Goal: Transaction & Acquisition: Purchase product/service

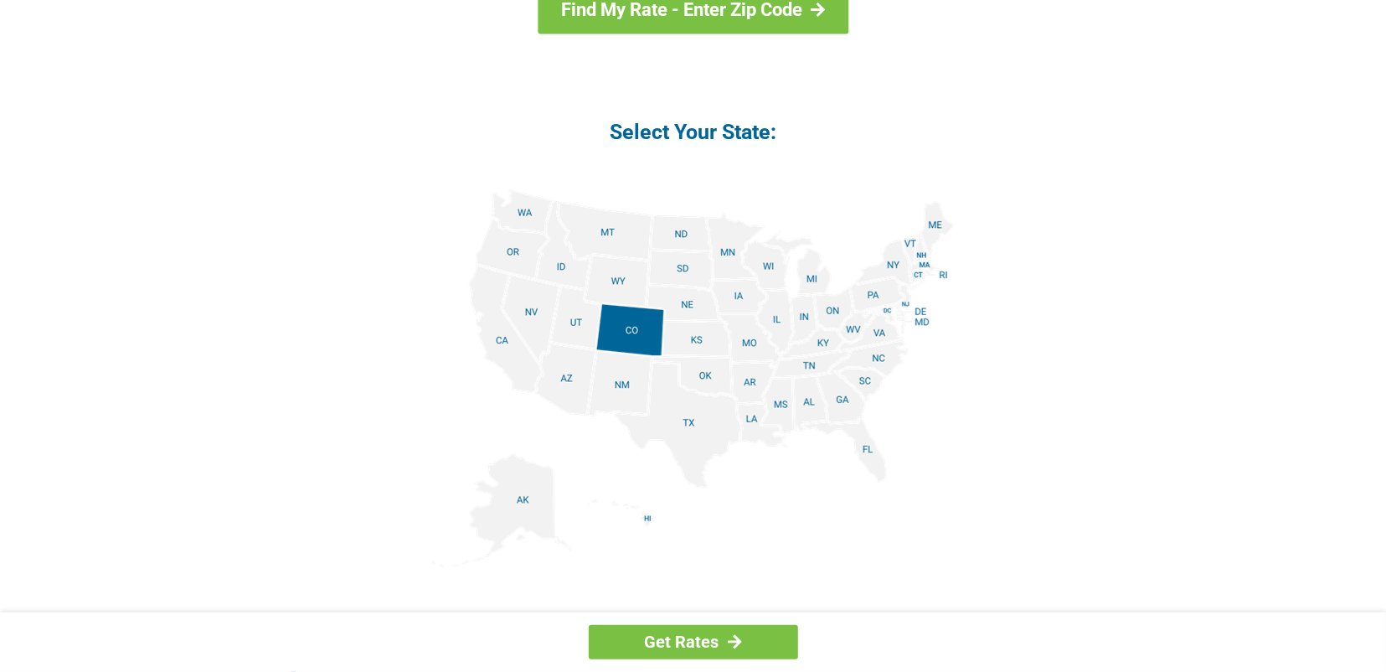
scroll to position [1926, 0]
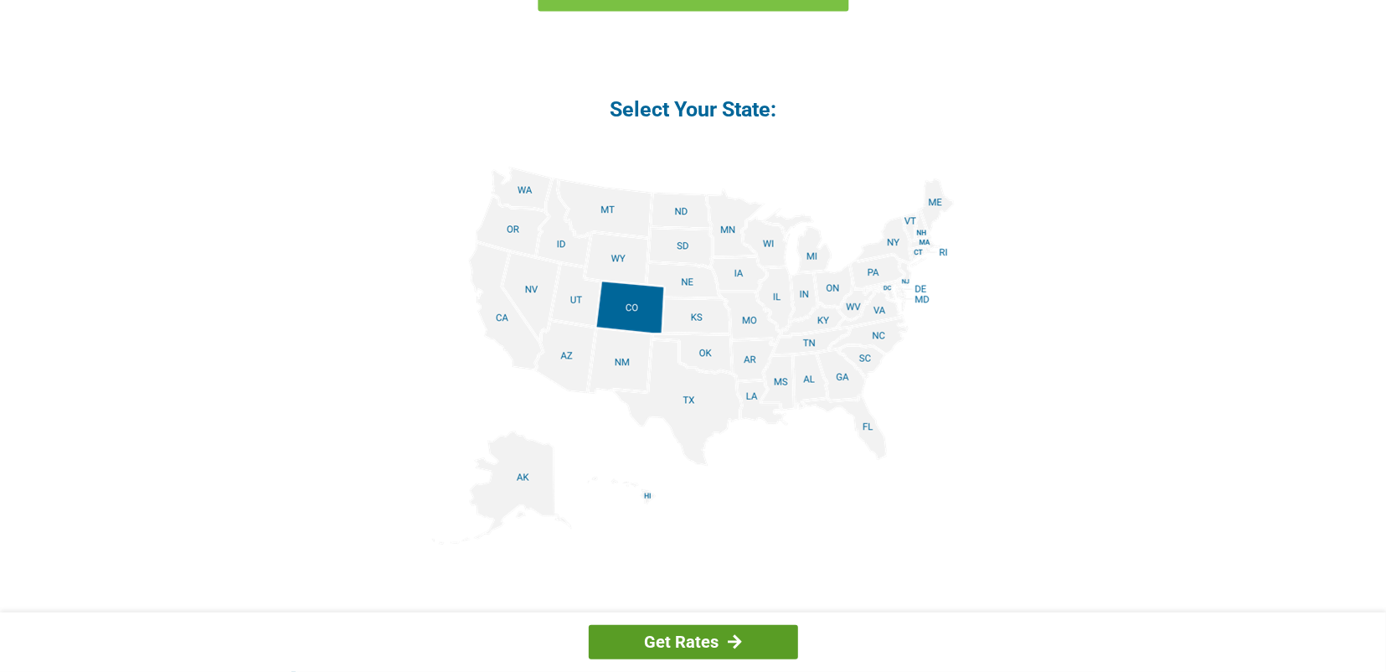
click at [736, 640] on div at bounding box center [735, 641] width 14 height 15
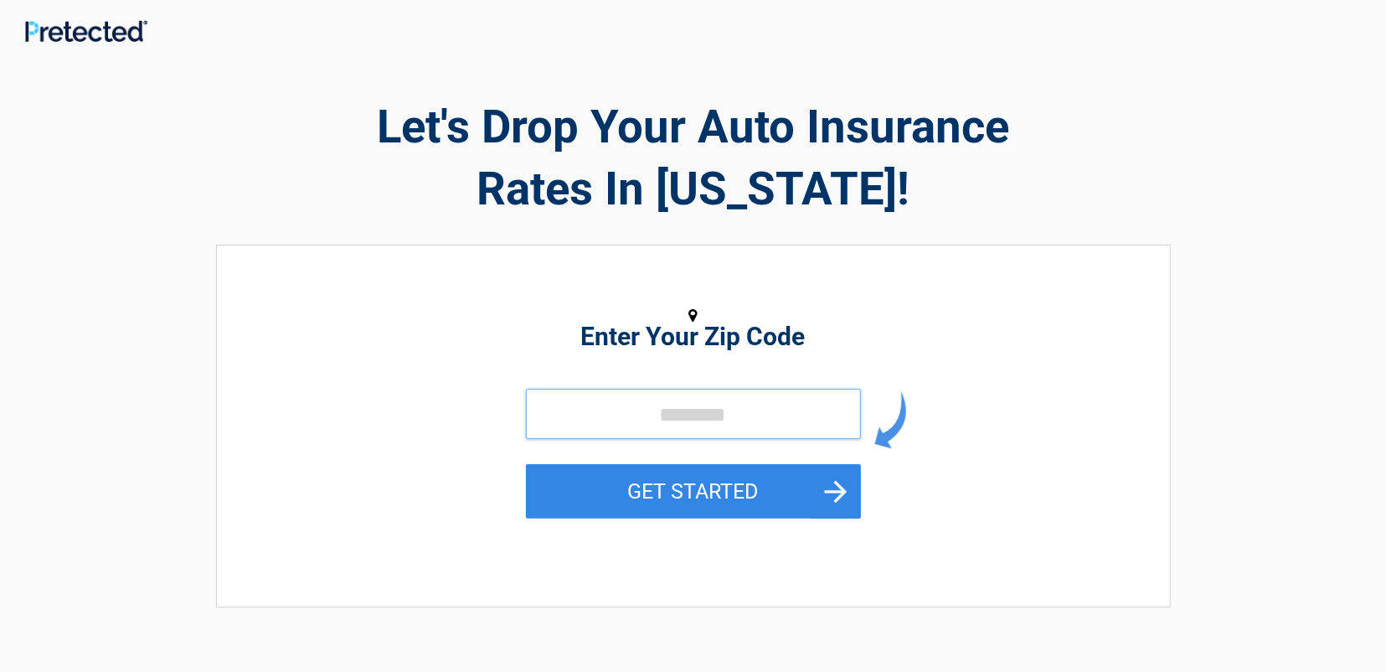
click at [626, 403] on input "tel" at bounding box center [693, 414] width 335 height 50
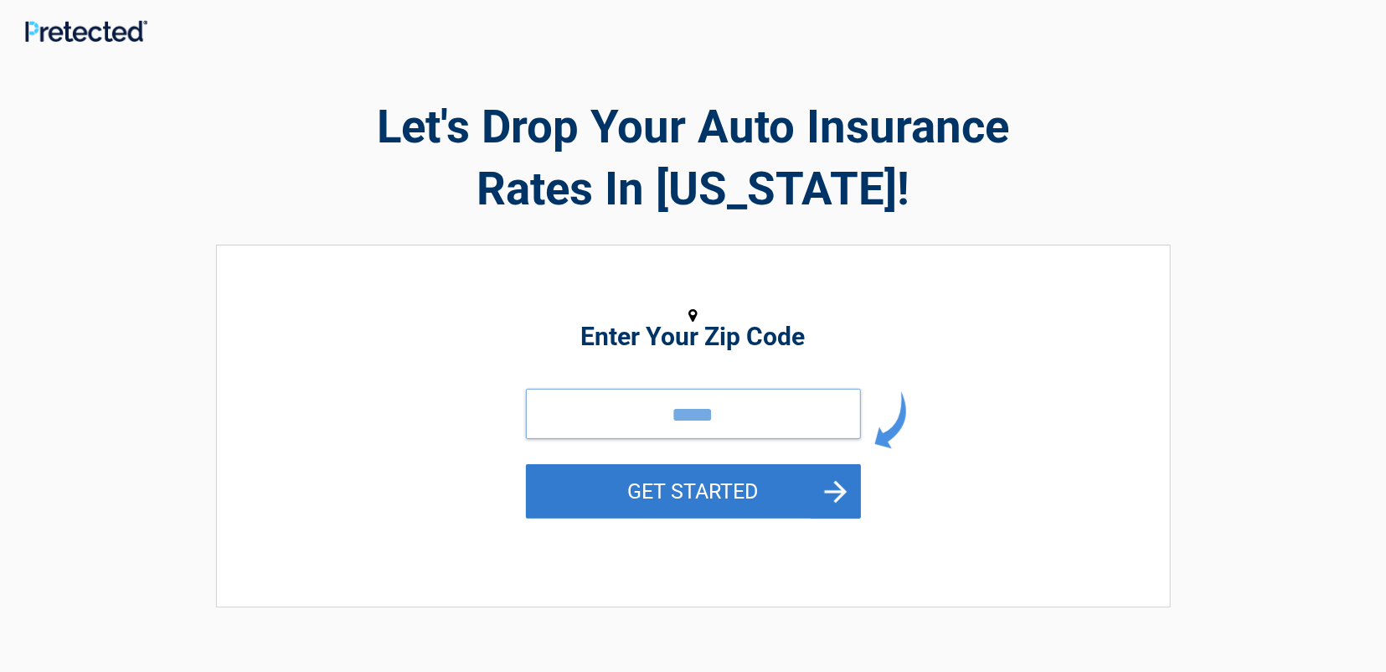
type input "*****"
click at [837, 485] on button "GET STARTED" at bounding box center [693, 491] width 335 height 54
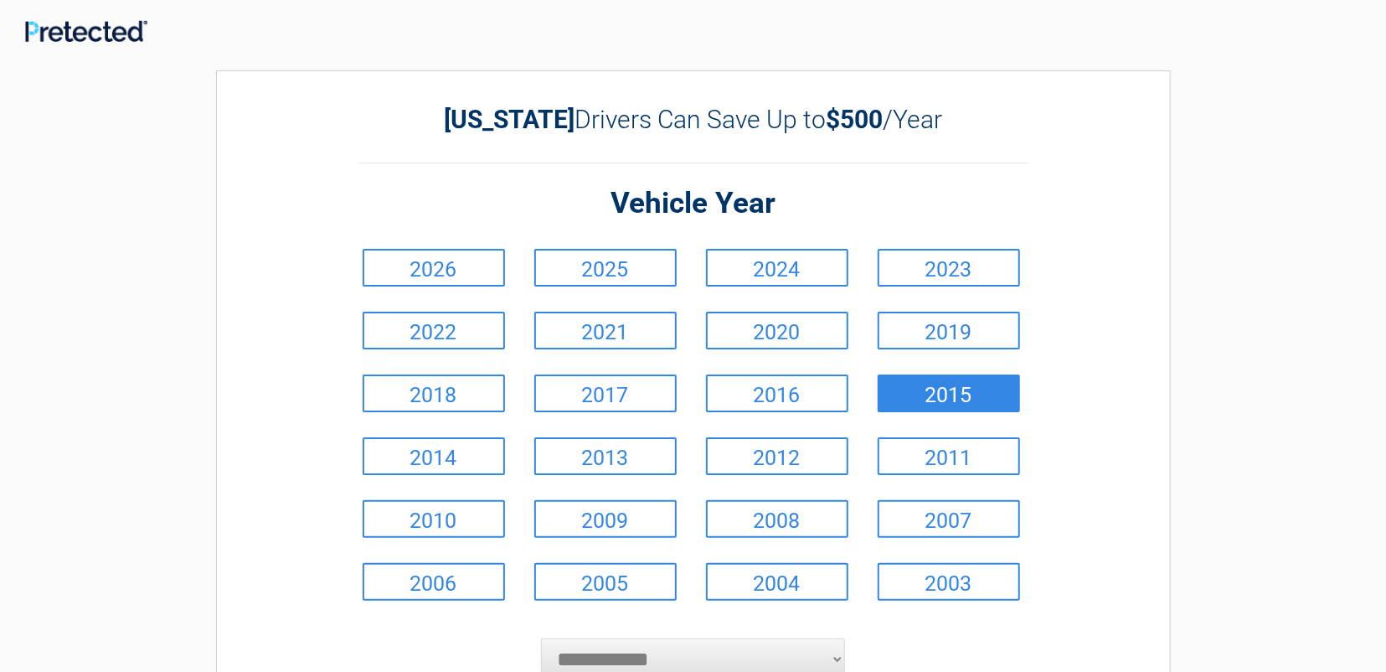
click at [900, 393] on link "2015" at bounding box center [949, 393] width 142 height 38
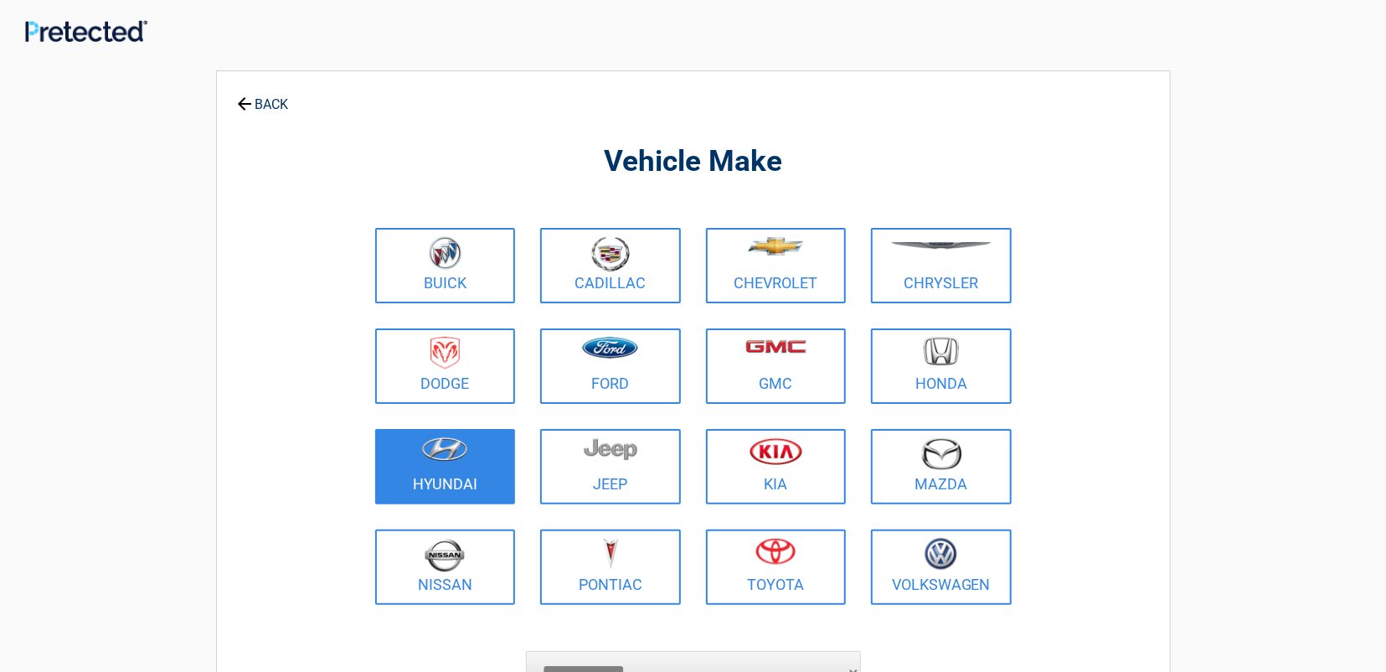
click at [463, 468] on figure at bounding box center [445, 456] width 121 height 38
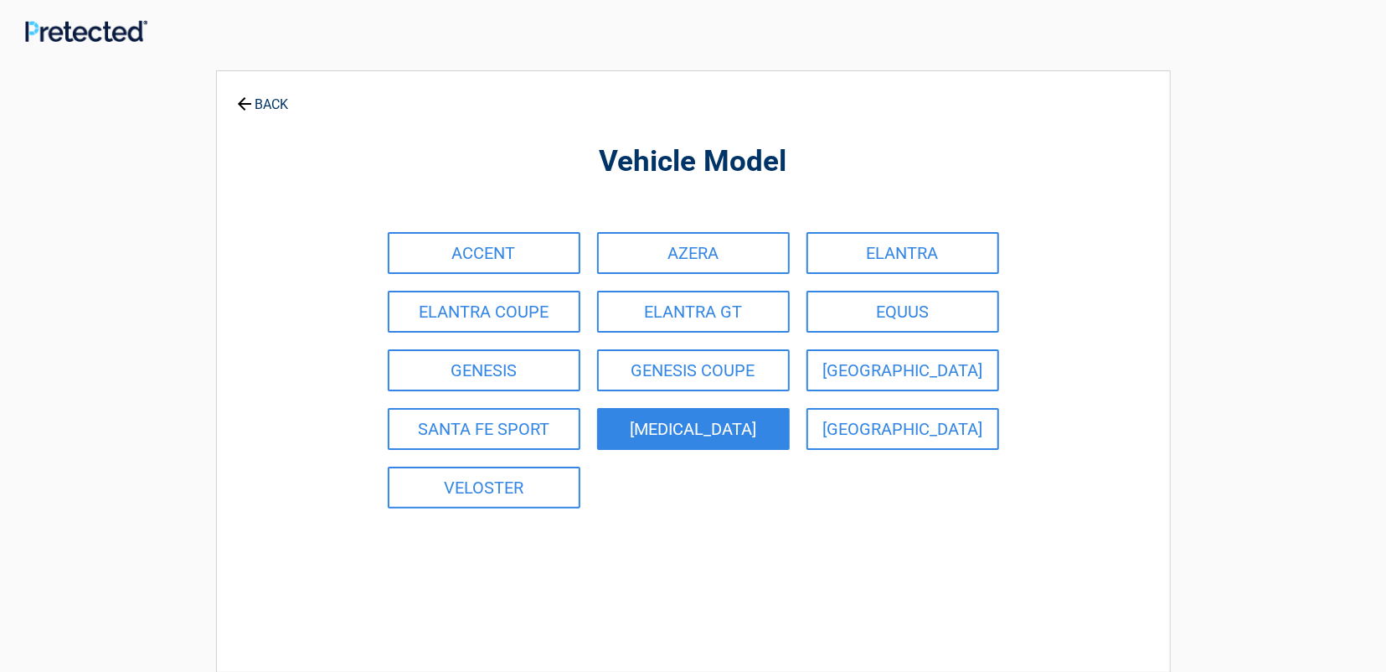
click at [764, 425] on link "[MEDICAL_DATA]" at bounding box center [693, 429] width 193 height 42
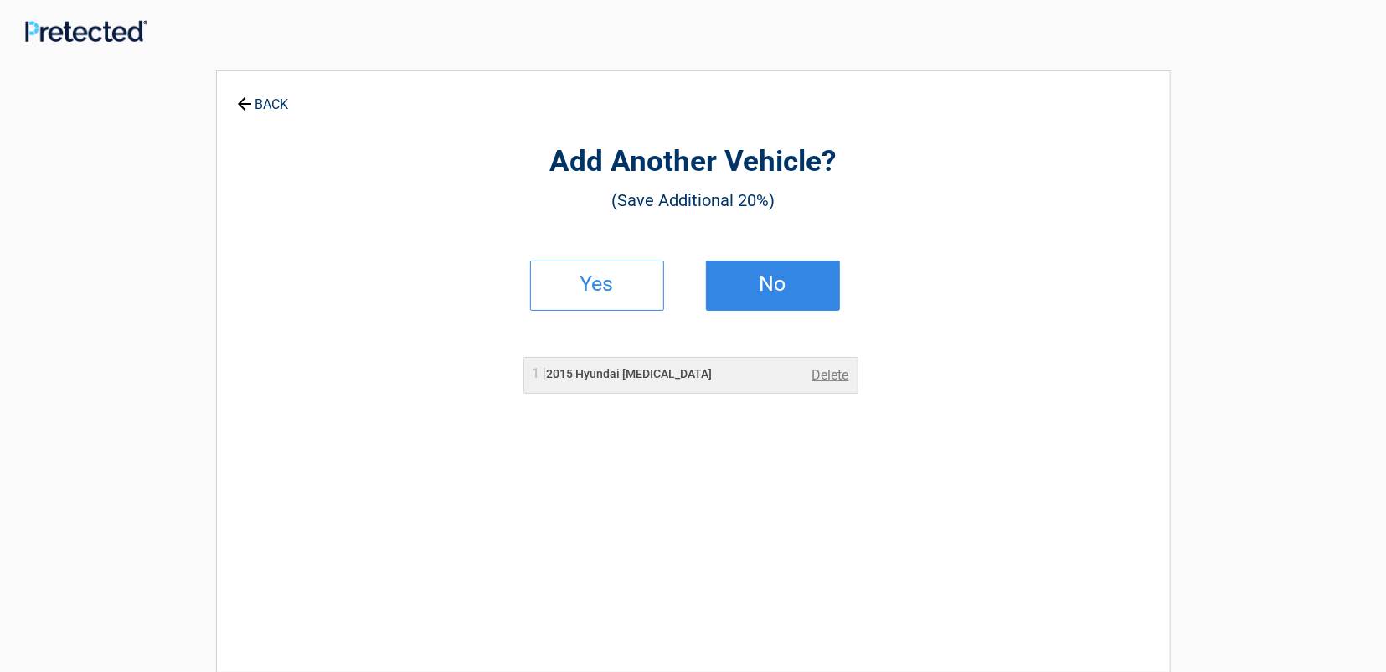
click at [765, 268] on link "No" at bounding box center [773, 285] width 134 height 50
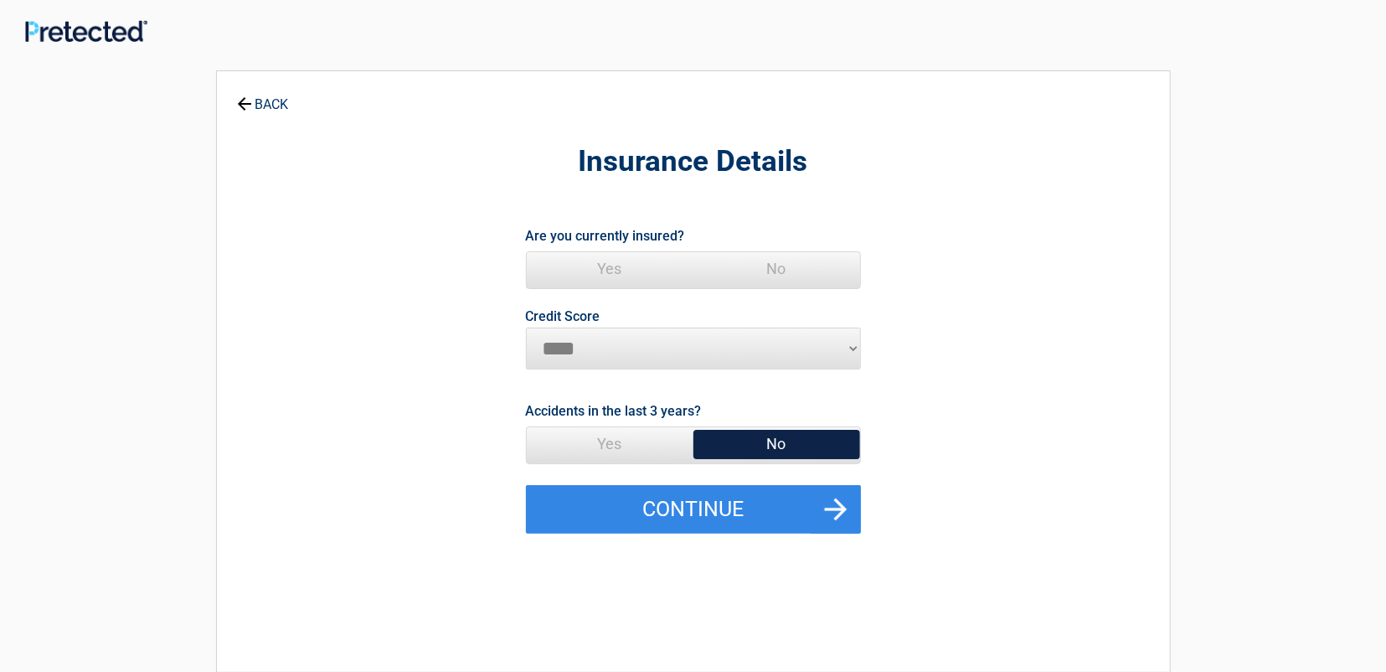
click at [619, 275] on span "Yes" at bounding box center [610, 268] width 167 height 33
